Goal: Task Accomplishment & Management: Use online tool/utility

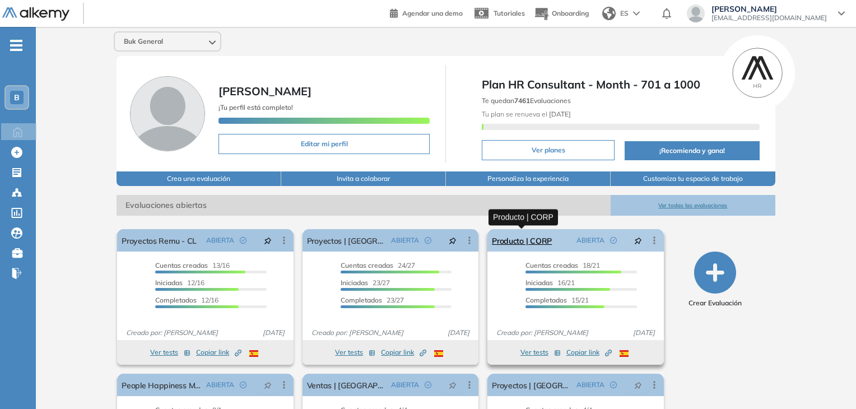
click at [525, 240] on link "Producto | CORP" at bounding box center [522, 240] width 60 height 22
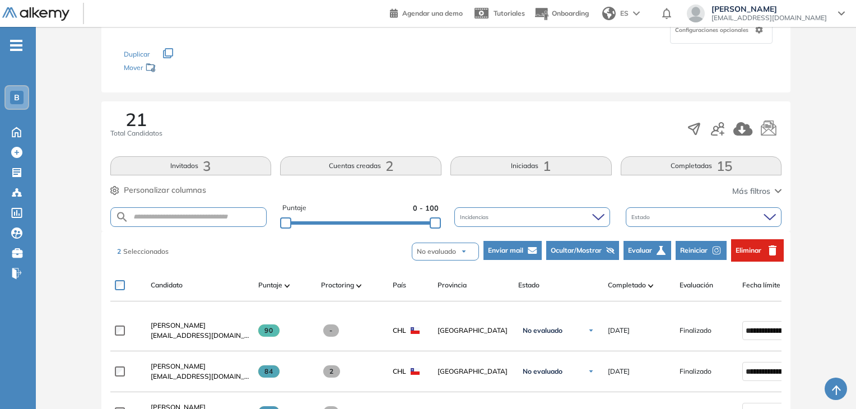
scroll to position [109, 0]
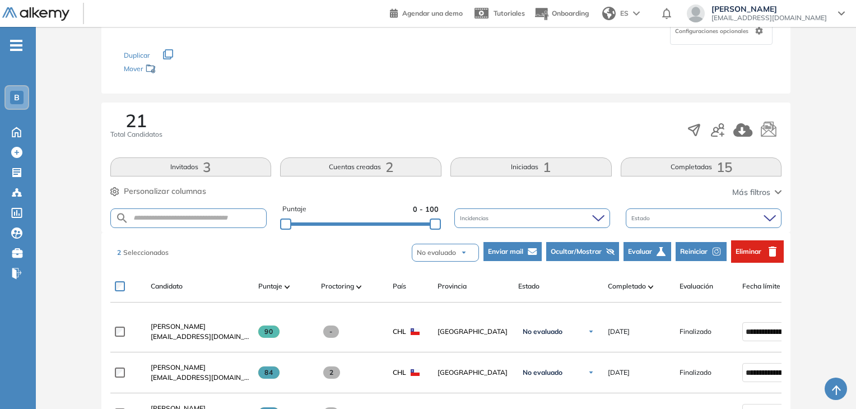
click at [693, 247] on span "Reiniciar" at bounding box center [693, 252] width 27 height 10
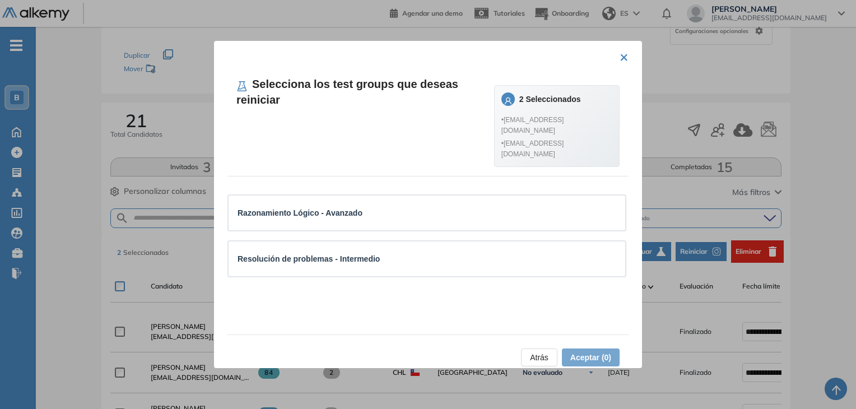
scroll to position [16, 0]
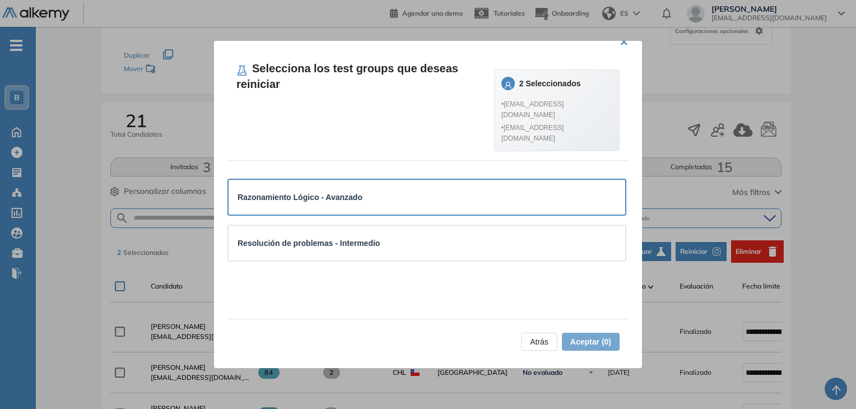
click at [389, 189] on div "Razonamiento Lógico - Avanzado" at bounding box center [427, 197] width 379 height 17
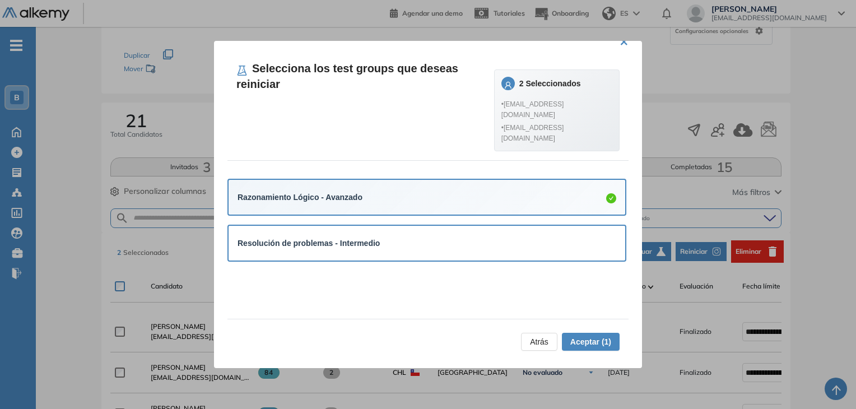
click at [419, 226] on div "Resolución de problemas - Intermedio" at bounding box center [427, 243] width 397 height 35
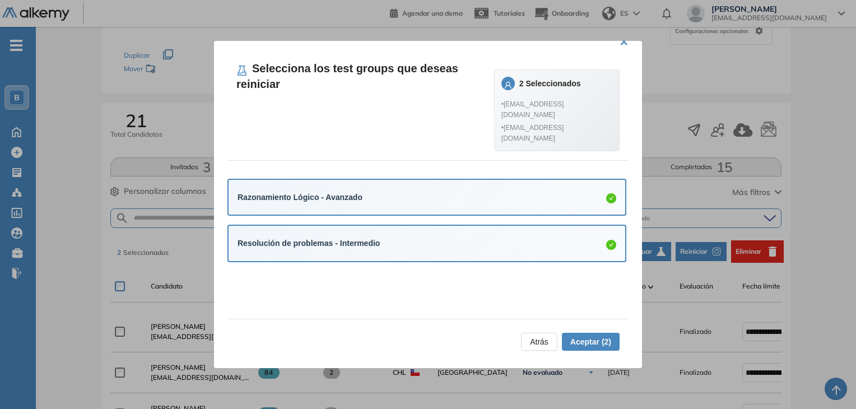
click at [594, 348] on button "Aceptar (2)" at bounding box center [591, 342] width 58 height 18
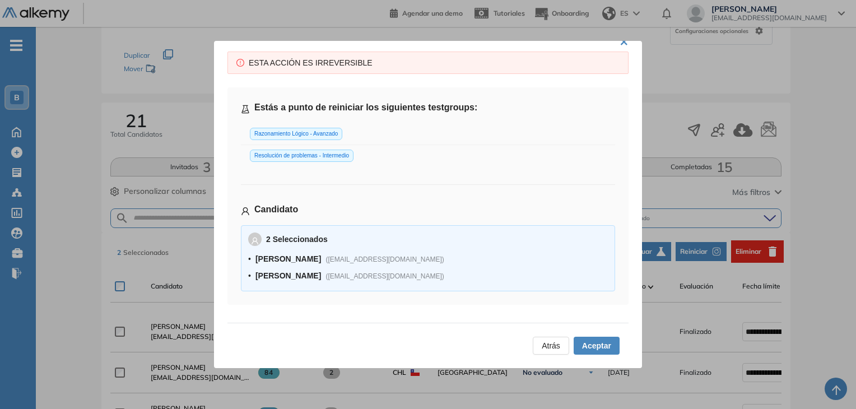
click at [598, 346] on span "Aceptar" at bounding box center [596, 346] width 29 height 12
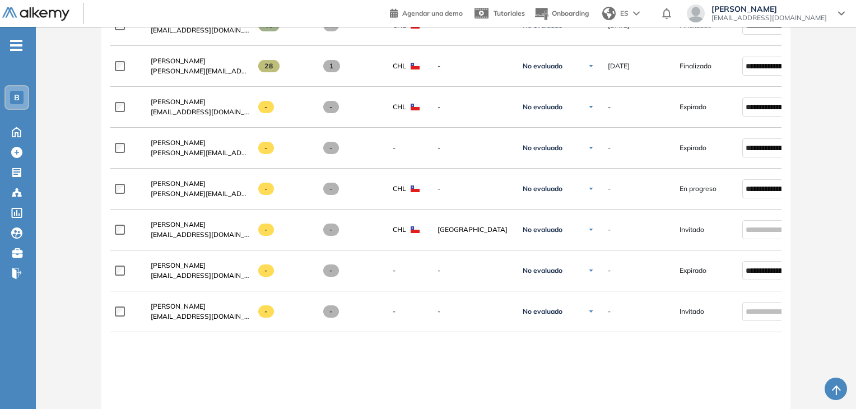
scroll to position [958, 0]
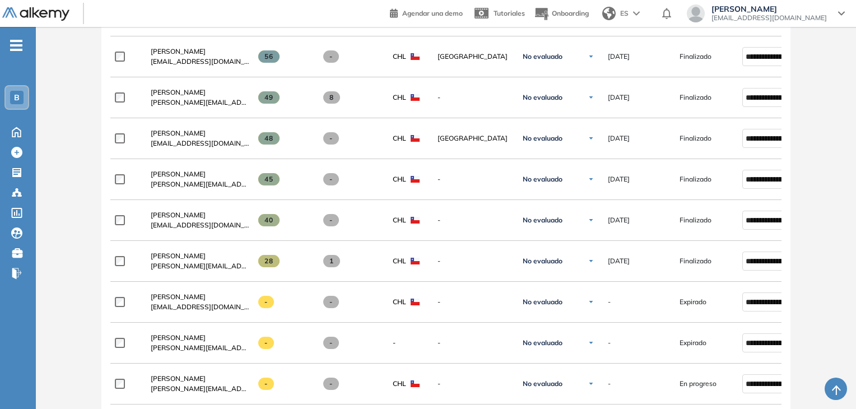
scroll to position [742, 0]
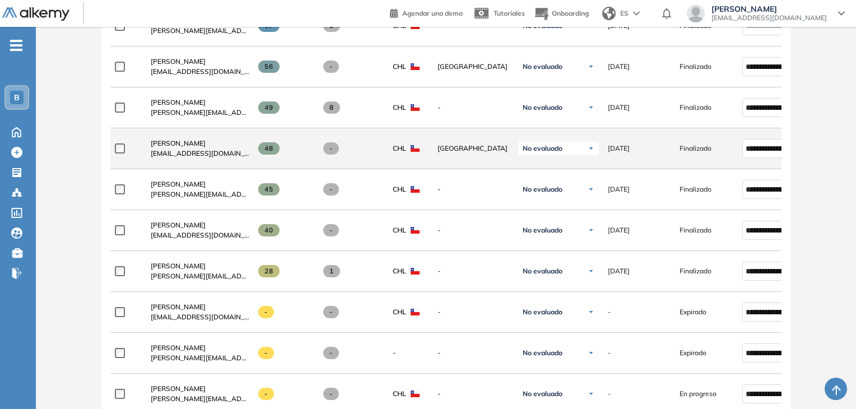
click at [118, 154] on label at bounding box center [124, 148] width 19 height 10
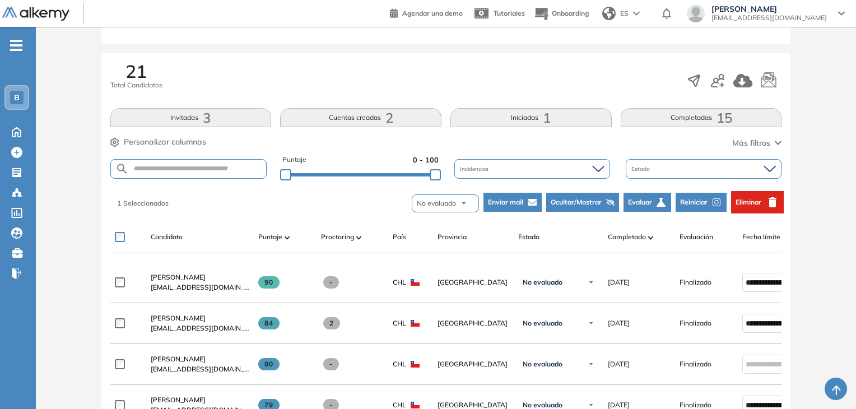
scroll to position [152, 0]
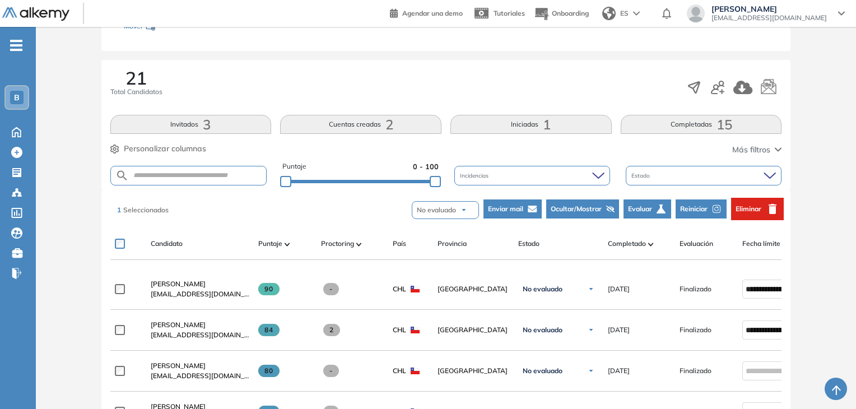
click at [690, 202] on button "Reiniciar" at bounding box center [701, 208] width 51 height 19
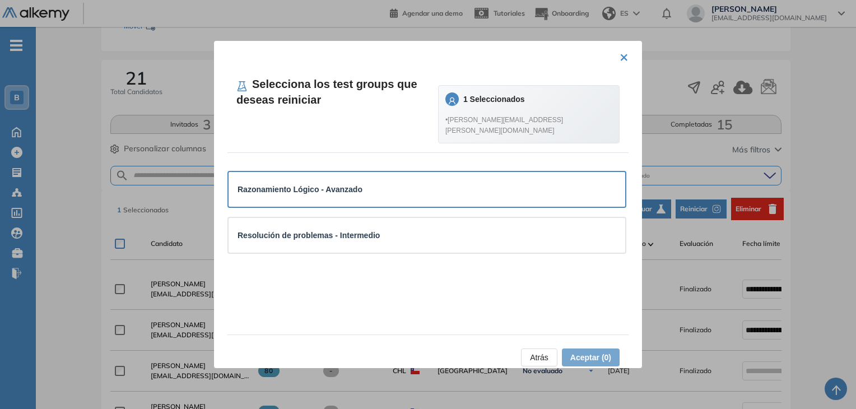
click at [550, 183] on div "Razonamiento Lógico - Avanzado" at bounding box center [427, 189] width 379 height 12
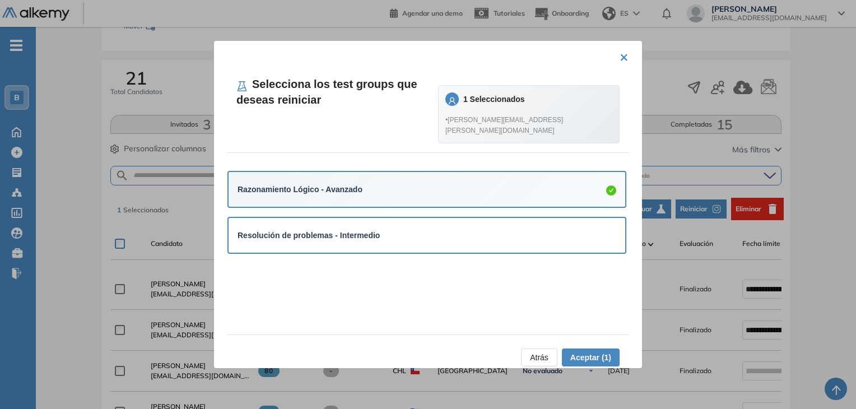
click at [528, 231] on div "Resolución de problemas - Intermedio" at bounding box center [427, 235] width 379 height 17
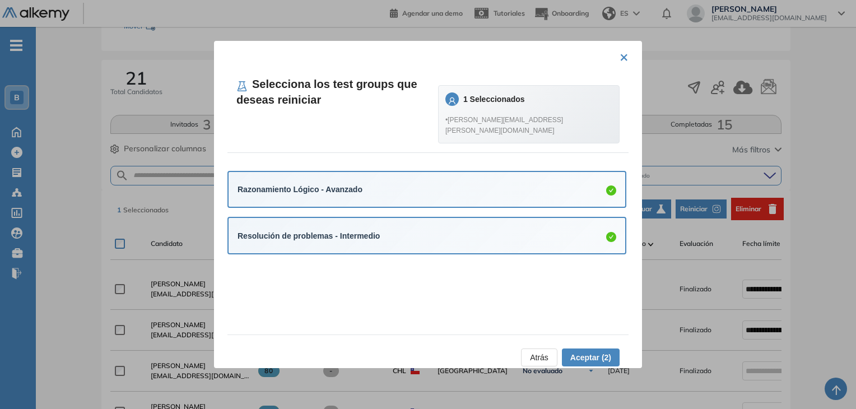
click at [580, 354] on span "Aceptar (2)" at bounding box center [590, 357] width 41 height 12
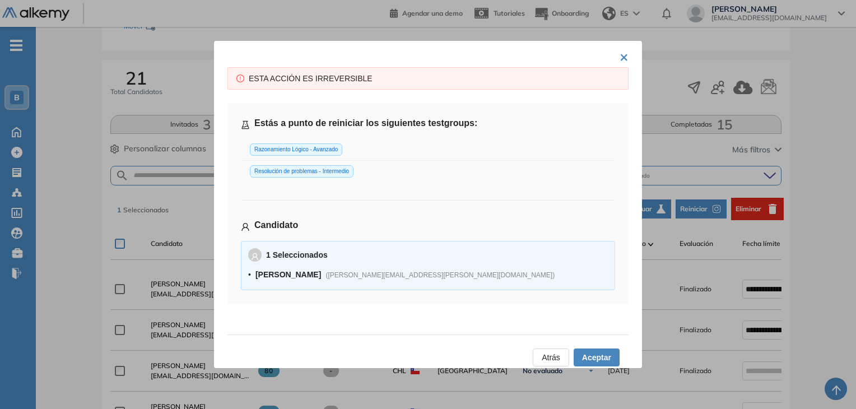
click at [582, 357] on span "Aceptar" at bounding box center [596, 357] width 29 height 12
